Goal: Communication & Community: Answer question/provide support

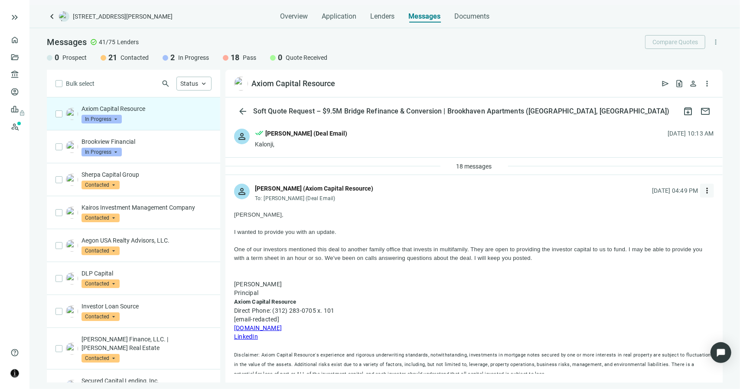
click at [703, 191] on span "more_vert" at bounding box center [707, 190] width 9 height 9
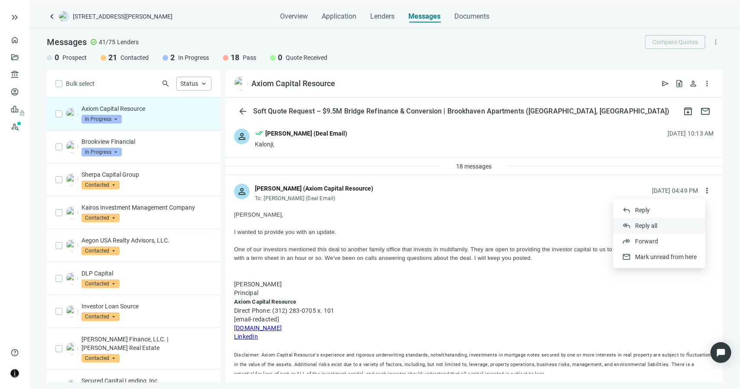
click at [647, 226] on span "Reply all" at bounding box center [646, 225] width 22 height 7
type textarea "**********"
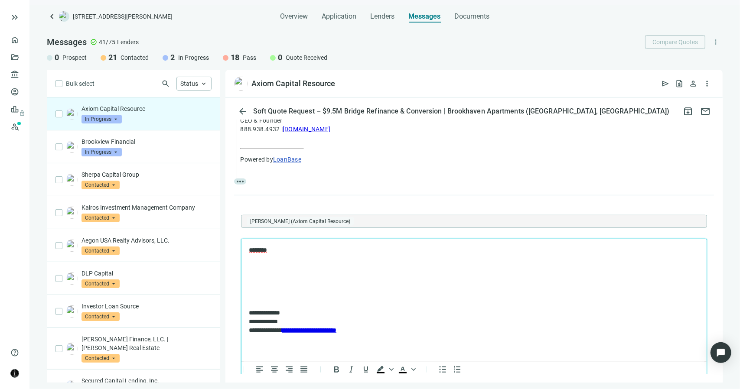
click at [278, 298] on p "Rich Text Area. Press ALT-0 for help." at bounding box center [473, 298] width 451 height 9
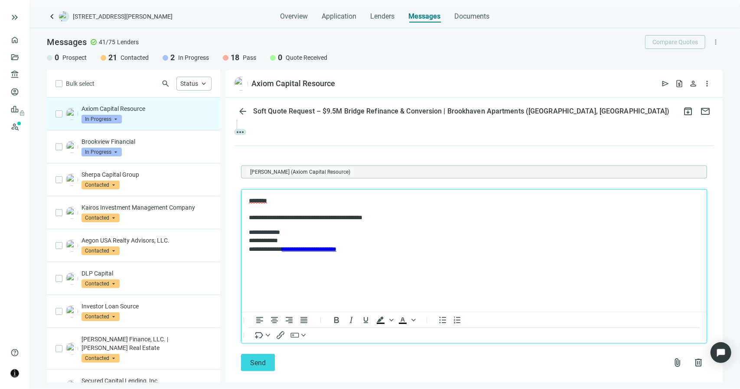
scroll to position [454, 0]
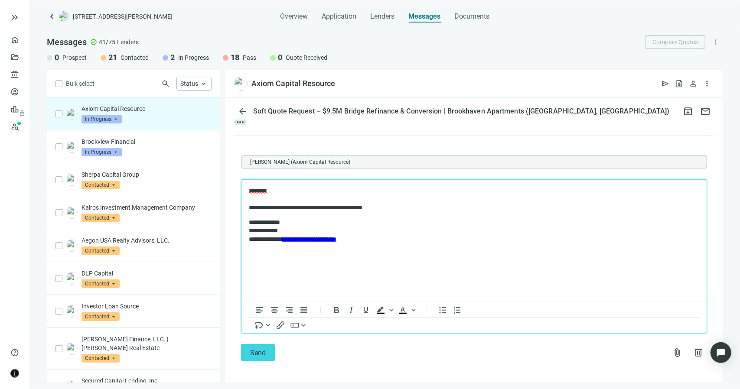
click at [381, 209] on p "**********" at bounding box center [469, 199] width 442 height 26
click at [435, 223] on p "**********" at bounding box center [469, 231] width 442 height 26
click at [413, 205] on p "**********" at bounding box center [469, 199] width 442 height 26
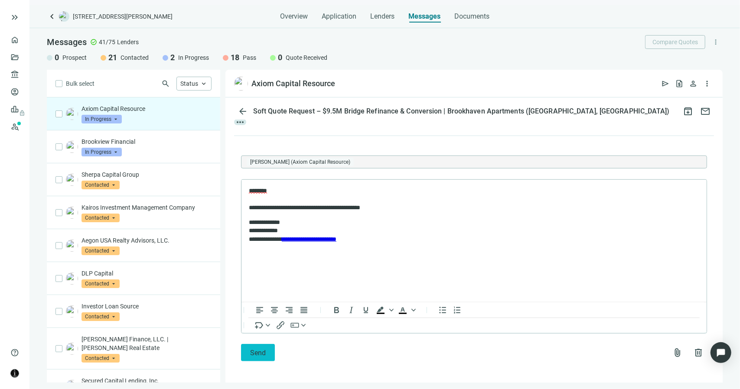
click at [258, 349] on span "Send" at bounding box center [258, 353] width 16 height 8
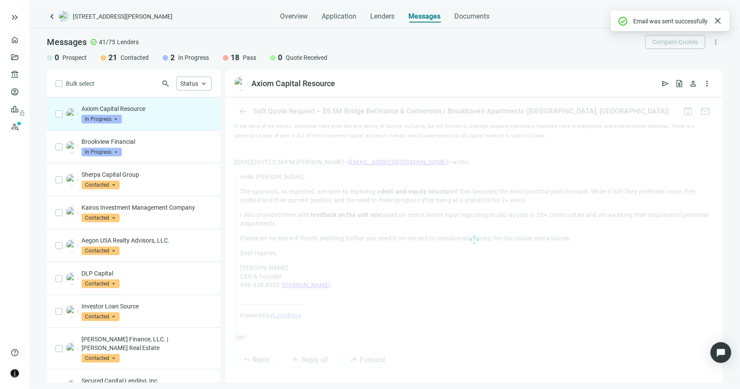
scroll to position [408, 0]
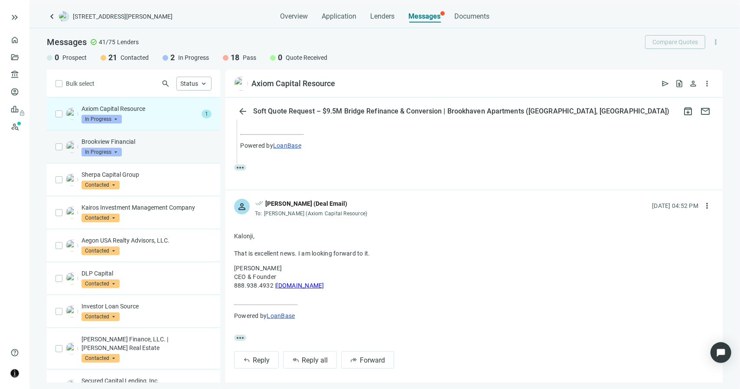
click at [190, 152] on div "Brookview Financial In Progress arrow_drop_down" at bounding box center [147, 146] width 130 height 19
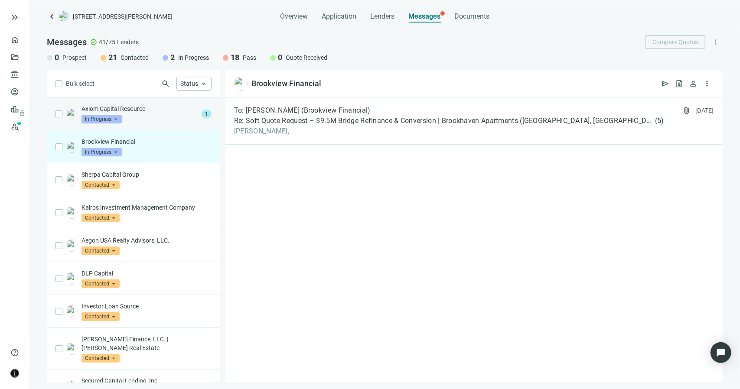
click at [165, 121] on div "Axiom Capital Resource In Progress arrow_drop_down" at bounding box center [140, 114] width 117 height 19
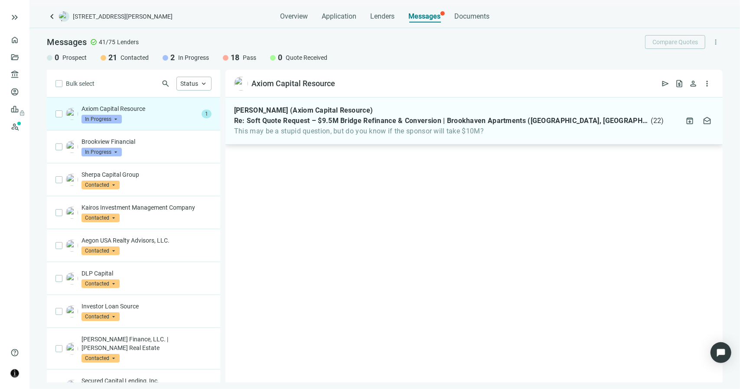
click at [368, 136] on div "[PERSON_NAME] (Axiom Capital Resource) Re: Soft Quote Request – $9.5M Bridge Re…" at bounding box center [473, 121] width 497 height 47
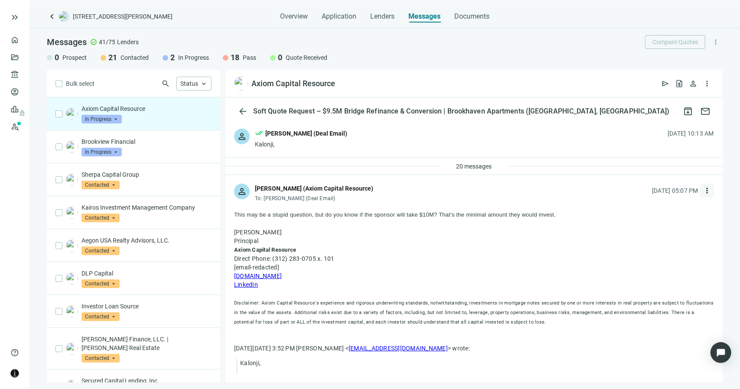
click at [703, 191] on span "more_vert" at bounding box center [707, 190] width 9 height 9
click at [650, 226] on span "Reply all" at bounding box center [646, 225] width 22 height 7
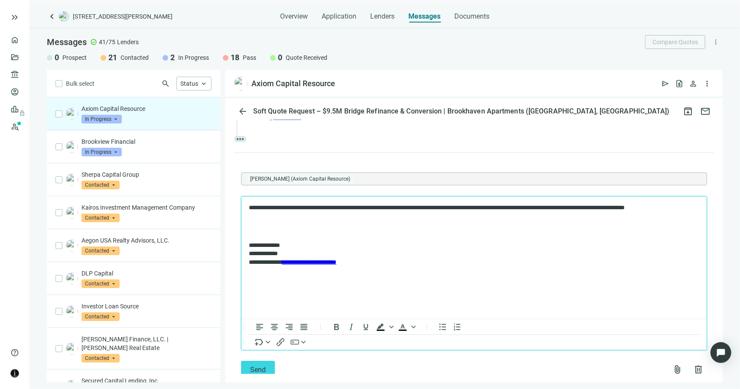
scroll to position [327, 0]
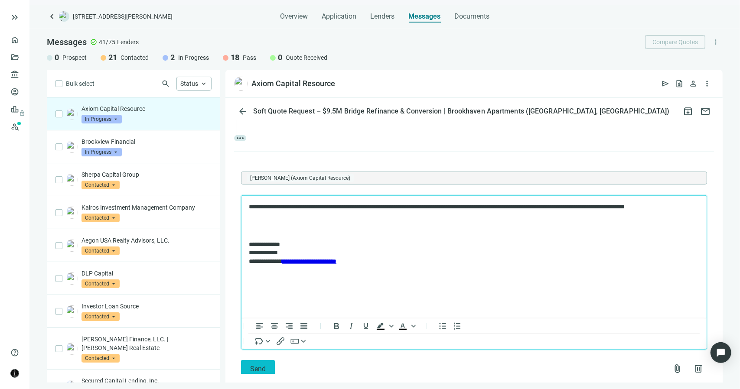
click at [257, 371] on button "Send" at bounding box center [258, 368] width 34 height 17
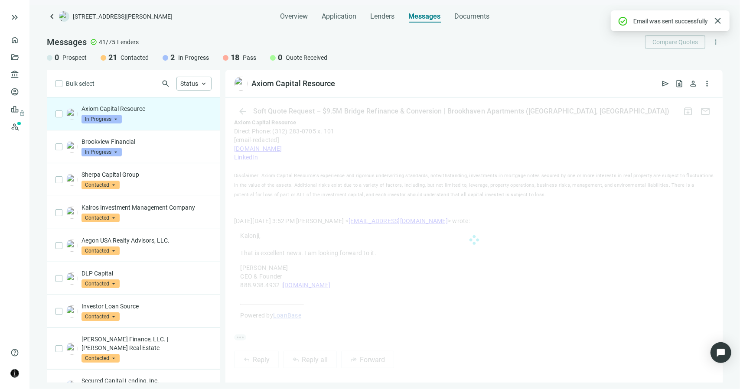
scroll to position [304, 0]
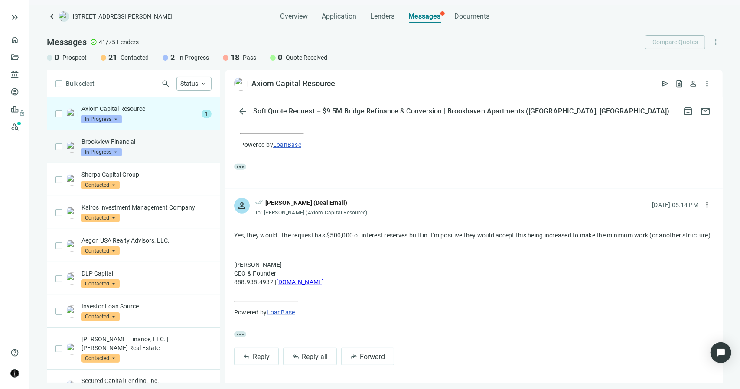
click at [150, 144] on p "Brookview Financial" at bounding box center [147, 141] width 130 height 9
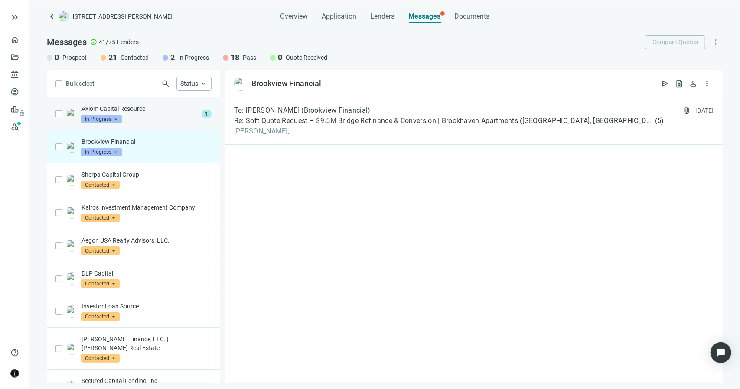
click at [145, 114] on div "Axiom Capital Resource In Progress arrow_drop_down" at bounding box center [140, 114] width 117 height 19
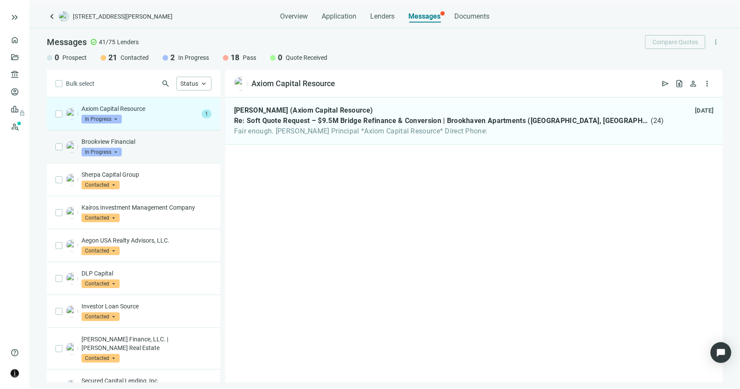
click at [162, 161] on div "Brookview Financial In Progress arrow_drop_down" at bounding box center [133, 147] width 173 height 33
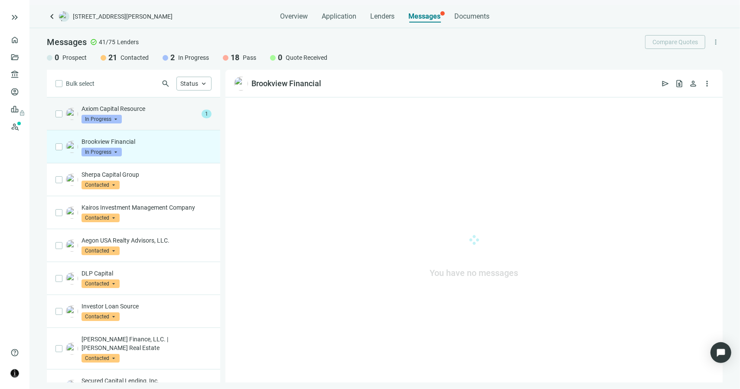
click at [160, 118] on div "Axiom Capital Resource In Progress arrow_drop_down" at bounding box center [140, 114] width 117 height 19
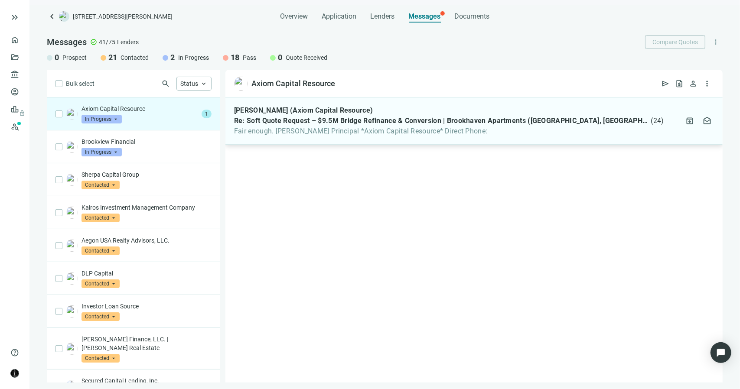
click at [307, 131] on span "Fair enough. [PERSON_NAME] Principal *Axiom Capital Resource* Direct Phone:" at bounding box center [449, 131] width 430 height 9
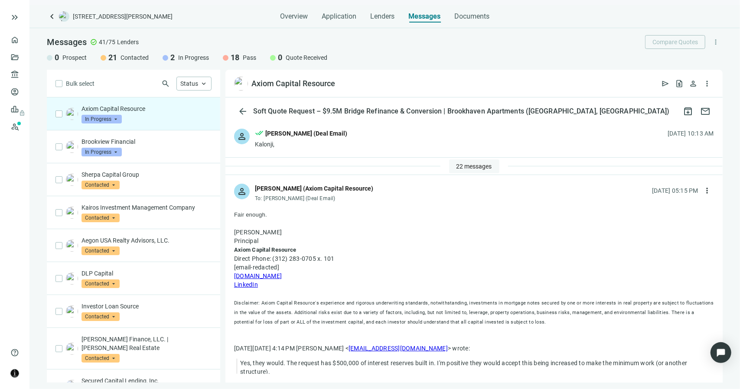
click at [476, 168] on span "22 messages" at bounding box center [475, 166] width 36 height 7
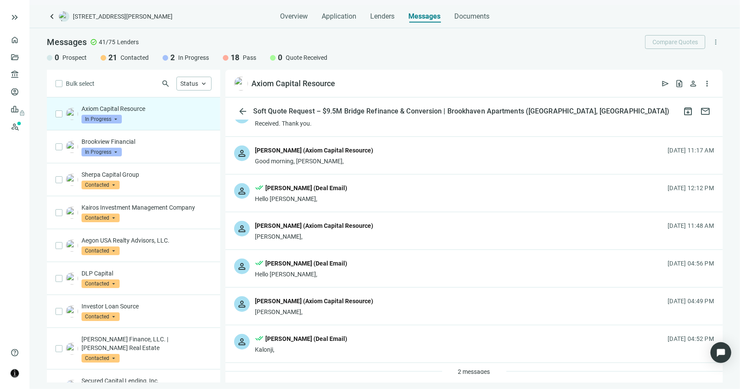
scroll to position [737, 0]
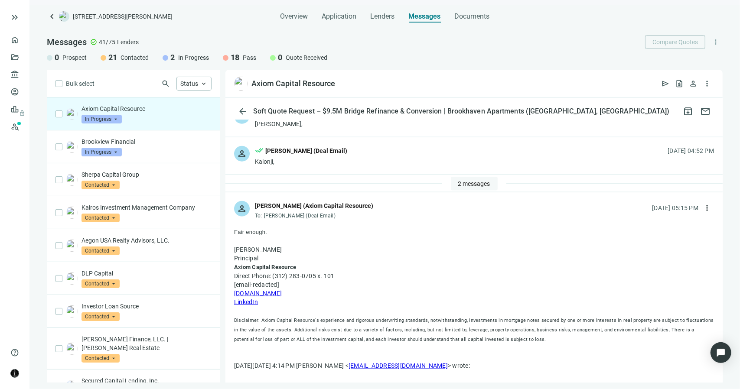
click at [472, 182] on span "2 messages" at bounding box center [474, 183] width 32 height 7
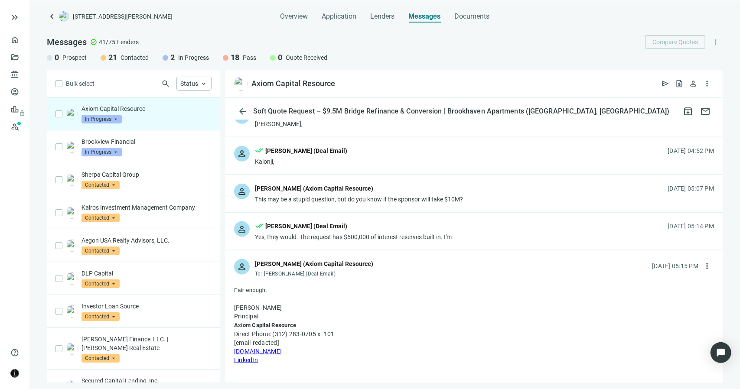
click at [424, 236] on div "Yes, they would. The request has $500,000 of interest reserves built in. I'm" at bounding box center [353, 237] width 197 height 9
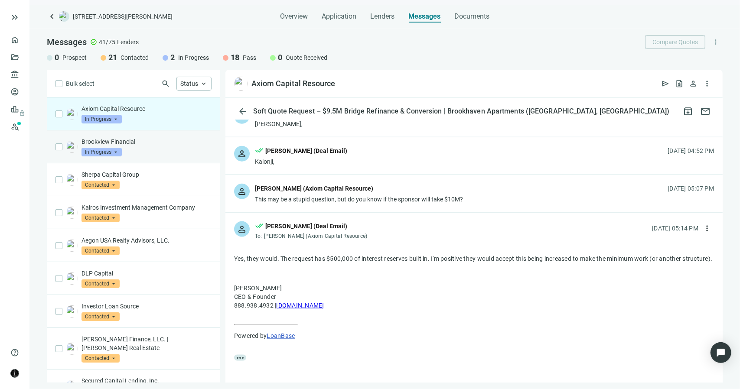
click at [167, 151] on div "Brookview Financial In Progress arrow_drop_down" at bounding box center [147, 146] width 130 height 19
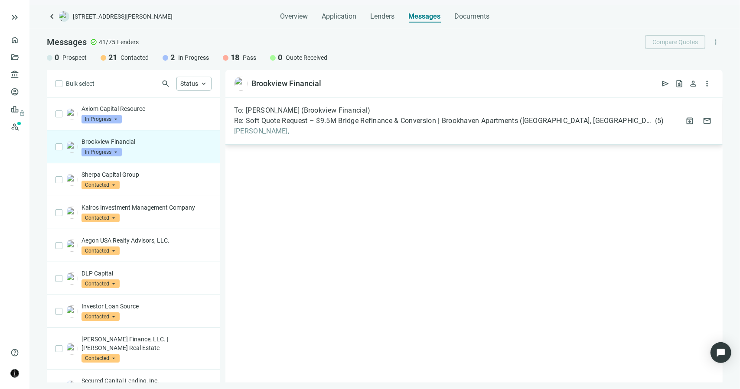
click at [328, 123] on span "Re: Soft Quote Request – $9.5M Bridge Refinance & Conversion | Brookhaven Apart…" at bounding box center [443, 121] width 419 height 9
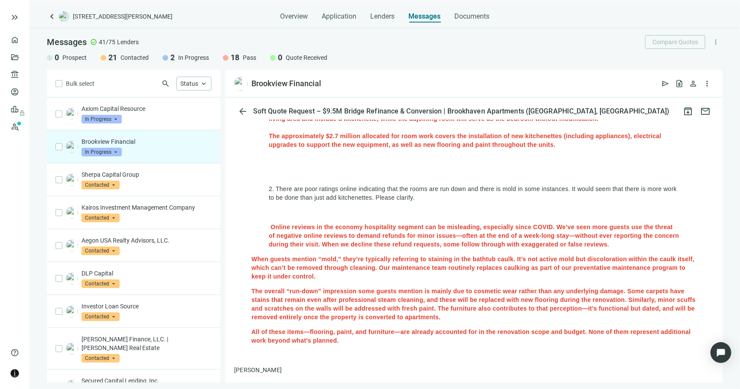
scroll to position [217, 0]
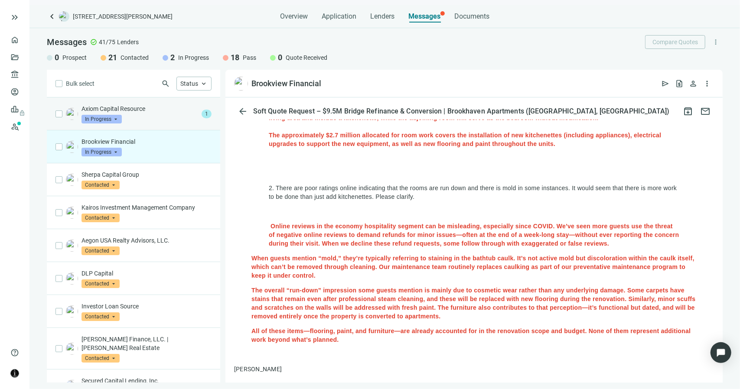
click at [135, 110] on p "Axiom Capital Resource" at bounding box center [140, 109] width 117 height 9
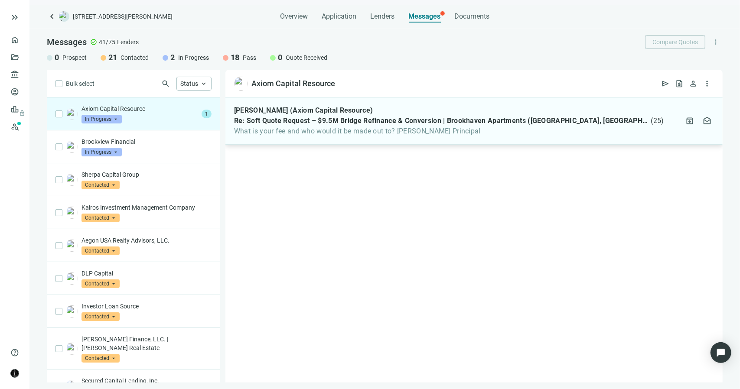
click at [284, 135] on span "What is your fee and who would it be made out to? [PERSON_NAME] Principal" at bounding box center [449, 131] width 430 height 9
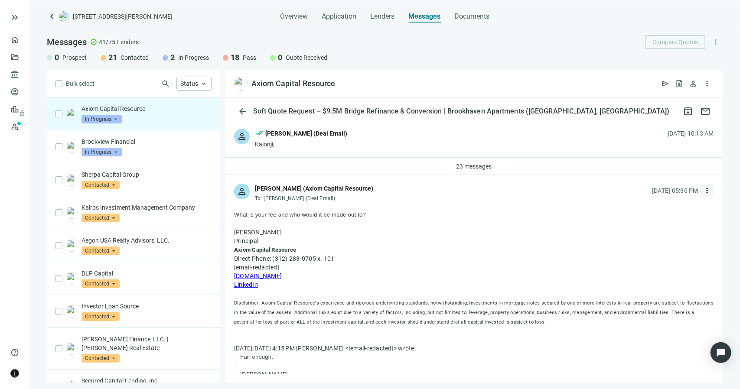
click at [703, 193] on span "more_vert" at bounding box center [707, 190] width 9 height 9
click at [660, 226] on div "reply_all Reply all" at bounding box center [660, 226] width 92 height 16
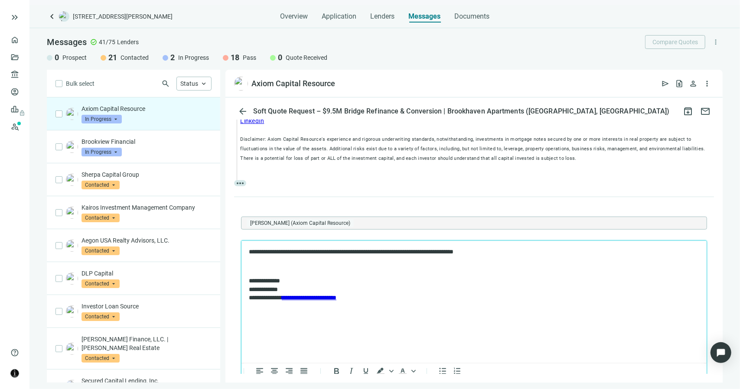
click at [336, 254] on p "**********" at bounding box center [469, 252] width 442 height 9
click at [509, 253] on p "**********" at bounding box center [469, 252] width 442 height 9
click at [308, 254] on p "**********" at bounding box center [469, 252] width 442 height 9
click at [590, 275] on div "introduction" at bounding box center [604, 273] width 37 height 10
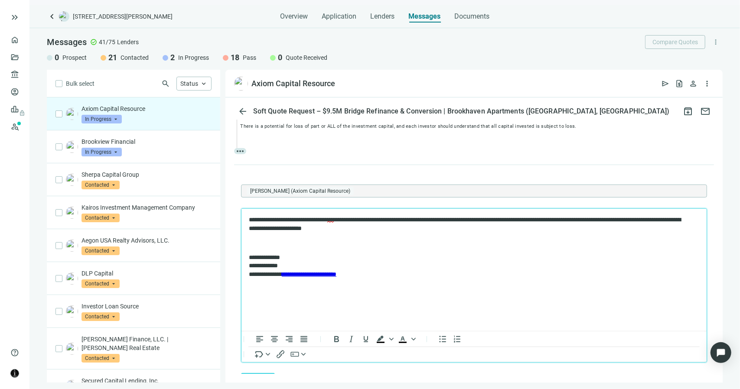
scroll to position [350, 0]
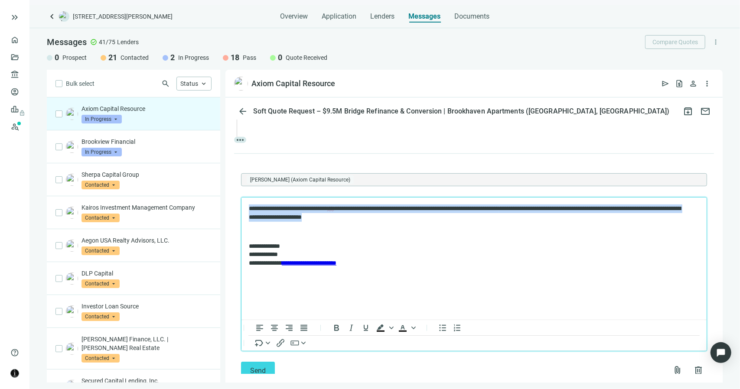
drag, startPoint x: 420, startPoint y: 219, endPoint x: 224, endPoint y: 204, distance: 197.0
click at [241, 204] on html "**********" at bounding box center [473, 235] width 465 height 77
copy p "**********"
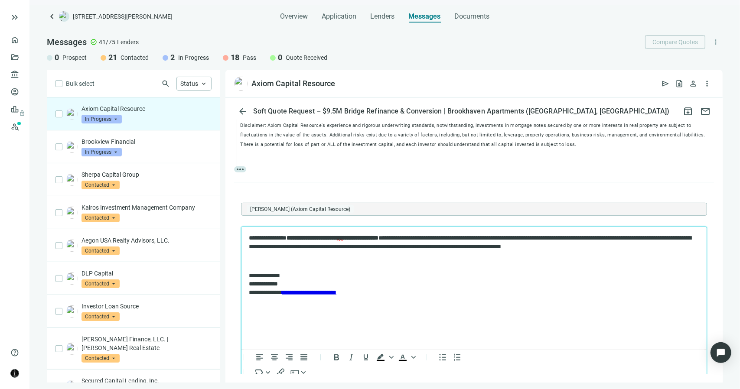
scroll to position [365, 0]
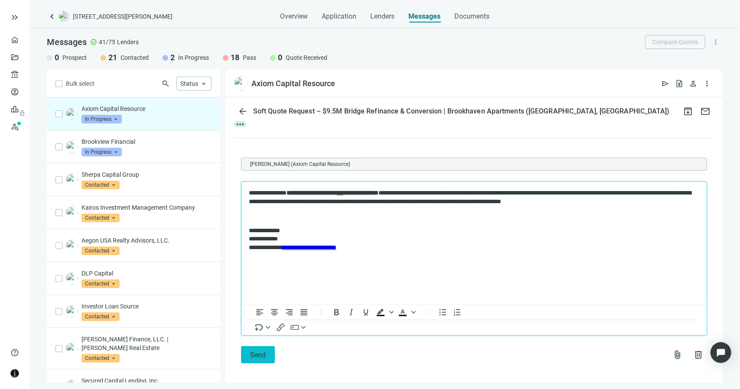
click at [255, 351] on span "Send" at bounding box center [258, 355] width 16 height 8
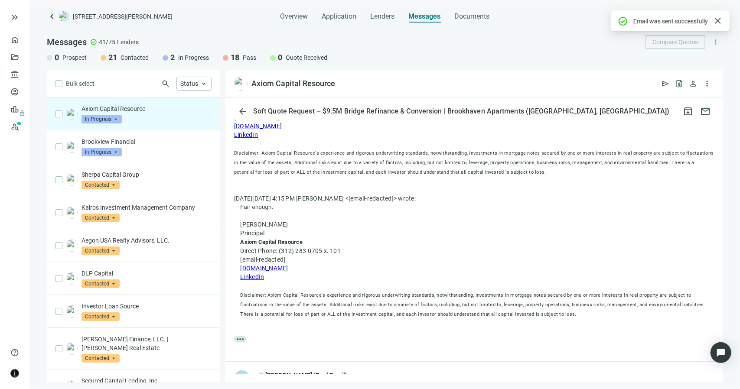
scroll to position [326, 0]
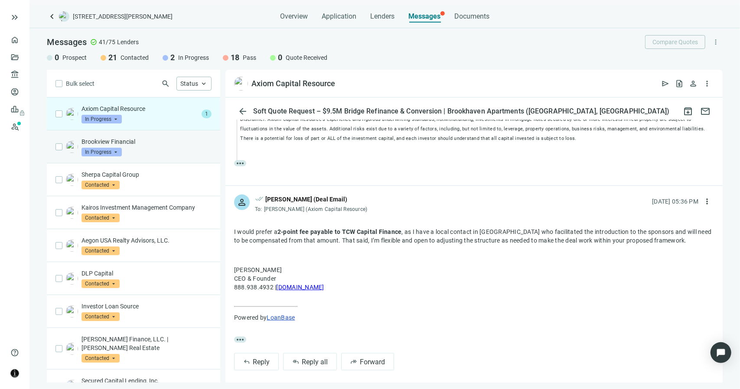
click at [148, 149] on div "Brookview Financial In Progress arrow_drop_down" at bounding box center [147, 146] width 130 height 19
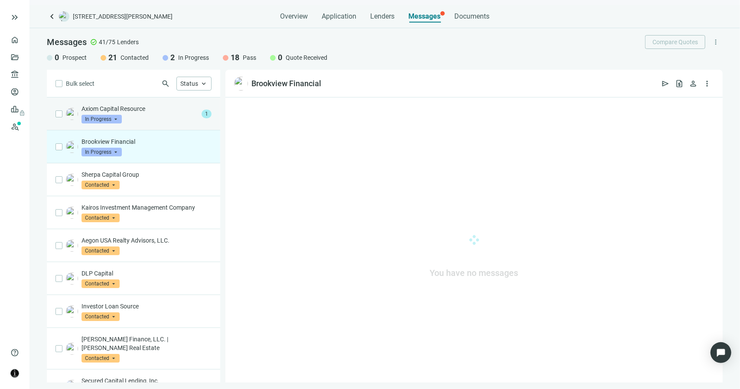
click at [150, 116] on div "Axiom Capital Resource In Progress arrow_drop_down" at bounding box center [140, 114] width 117 height 19
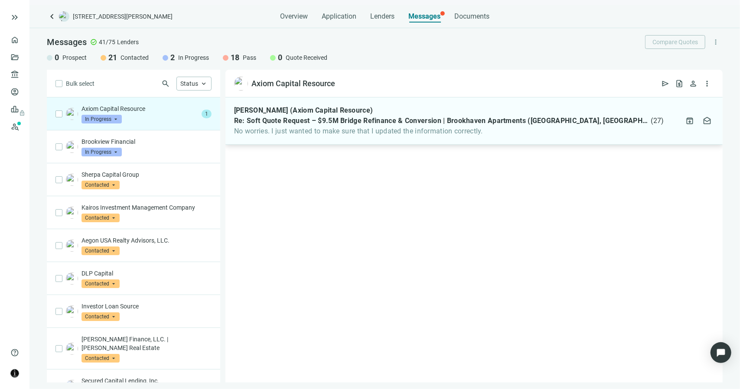
click at [301, 133] on span "No worries. I just wanted to make sure that I updated the information correctly." at bounding box center [449, 131] width 430 height 9
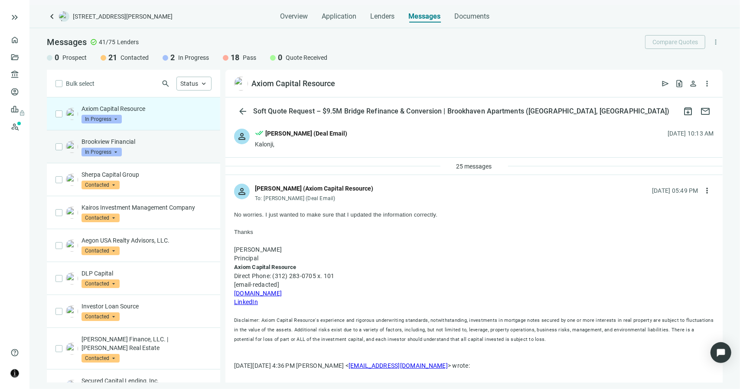
click at [137, 138] on p "Brookview Financial" at bounding box center [147, 141] width 130 height 9
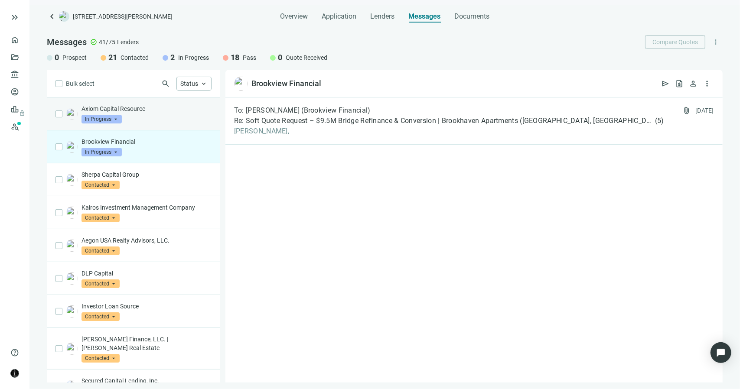
click at [137, 116] on div "Axiom Capital Resource In Progress arrow_drop_down" at bounding box center [147, 114] width 130 height 19
